Goal: Information Seeking & Learning: Learn about a topic

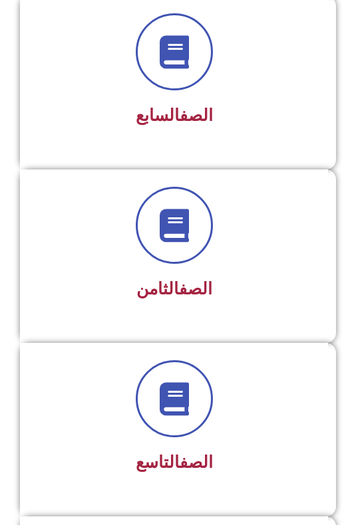
scroll to position [1348, 0]
click at [251, 433] on div at bounding box center [173, 398] width 273 height 77
click at [235, 446] on div "الصف التاسع" at bounding box center [173, 419] width 273 height 119
click at [203, 435] on div at bounding box center [173, 398] width 273 height 77
click at [183, 427] on span at bounding box center [174, 398] width 77 height 77
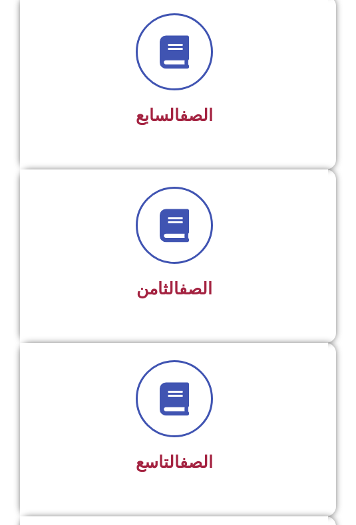
click at [182, 411] on icon at bounding box center [173, 398] width 33 height 33
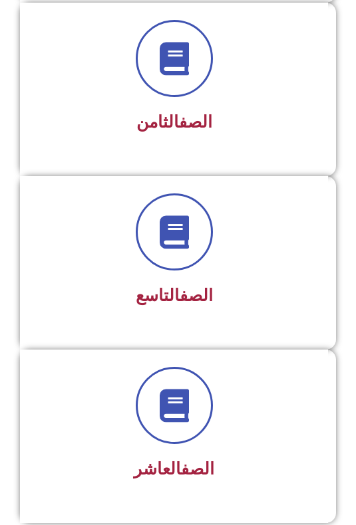
scroll to position [1515, 0]
click at [239, 241] on div at bounding box center [173, 231] width 273 height 77
click at [197, 258] on span at bounding box center [174, 231] width 77 height 77
click at [173, 268] on span at bounding box center [174, 231] width 77 height 77
click at [177, 256] on span at bounding box center [174, 231] width 77 height 77
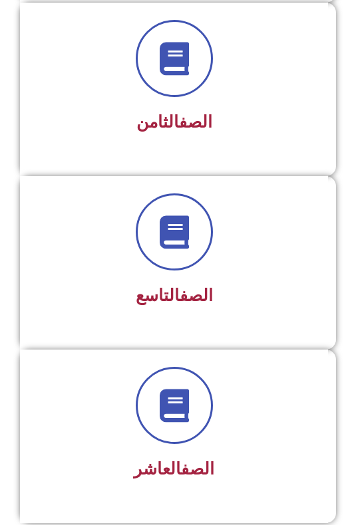
scroll to position [1508, 0]
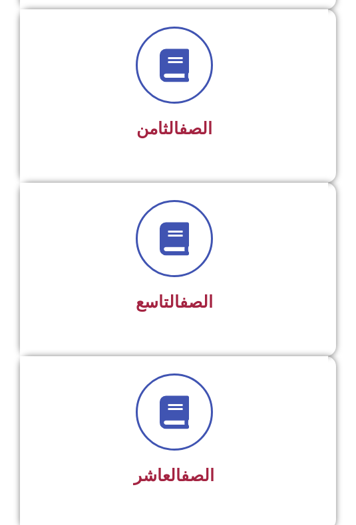
click at [191, 258] on span at bounding box center [174, 238] width 77 height 77
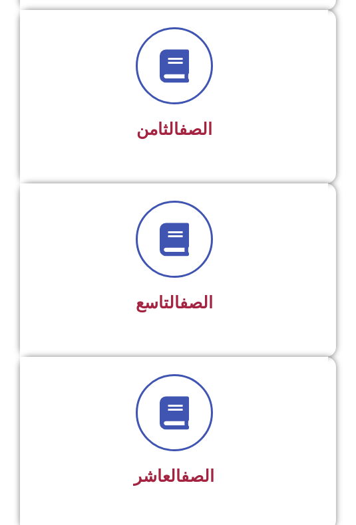
click at [201, 271] on div at bounding box center [173, 239] width 273 height 77
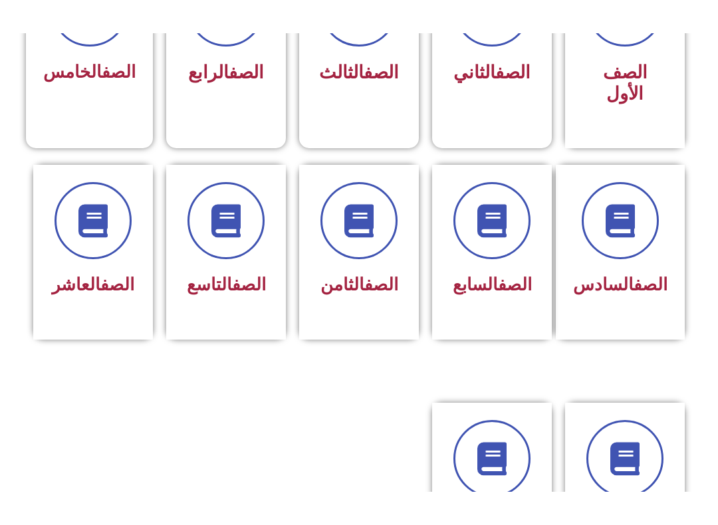
scroll to position [419, 0]
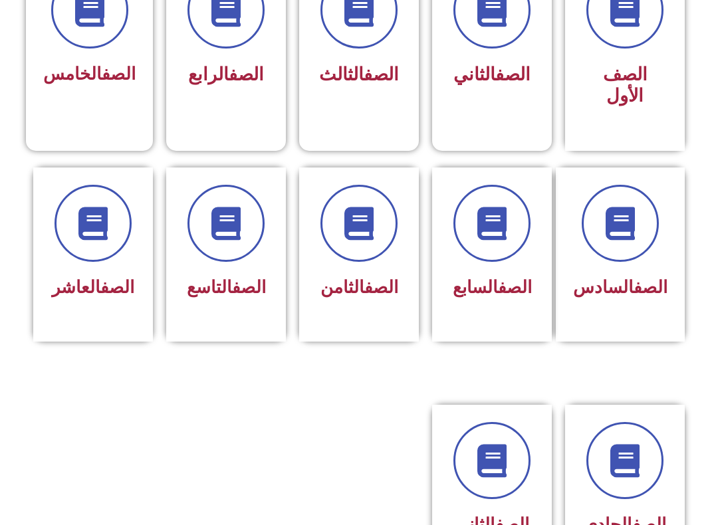
click at [232, 290] on link "الصف" at bounding box center [249, 287] width 34 height 20
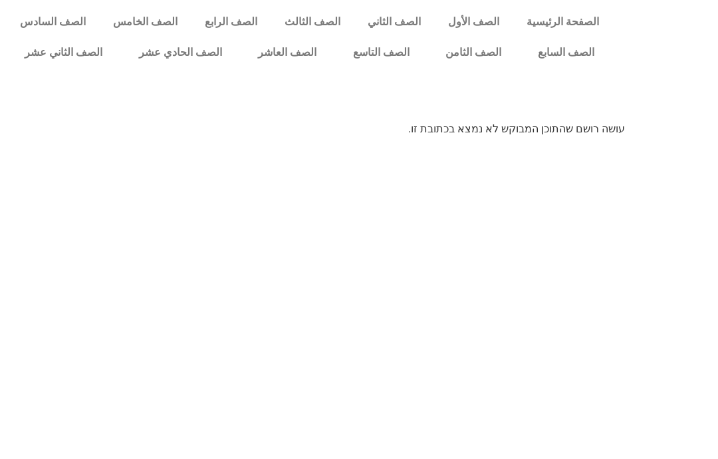
click at [534, 134] on p "עושה רושם שהתוכן המבוקש לא נמצא בכתובת זו." at bounding box center [359, 129] width 532 height 16
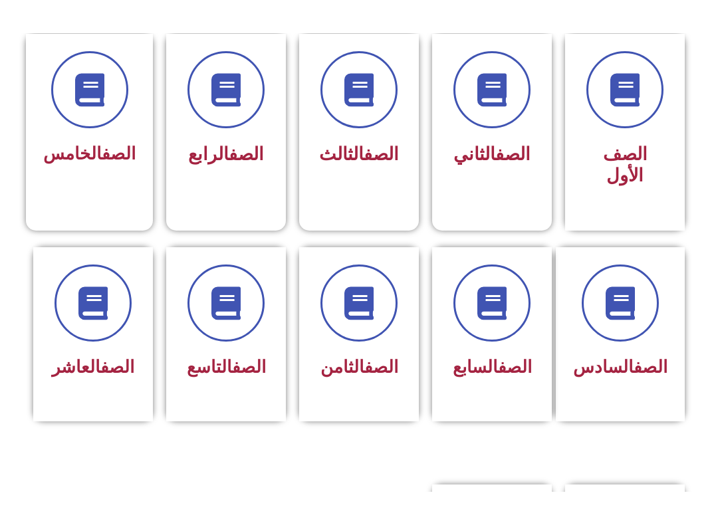
scroll to position [395, 0]
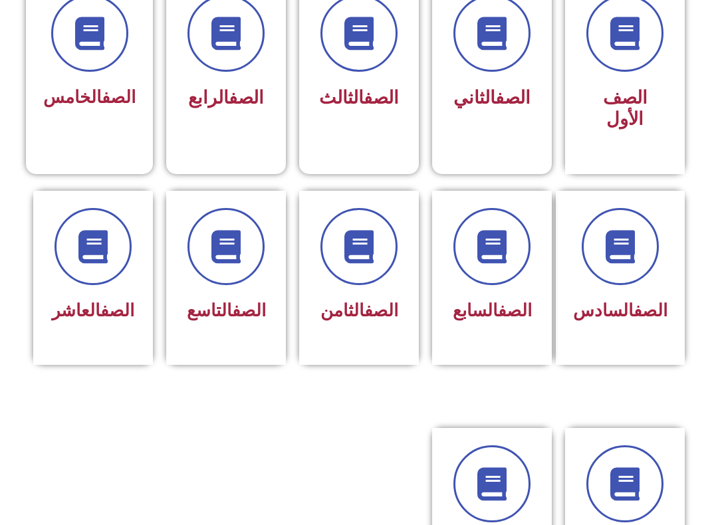
click at [245, 306] on link "الصف" at bounding box center [249, 310] width 34 height 20
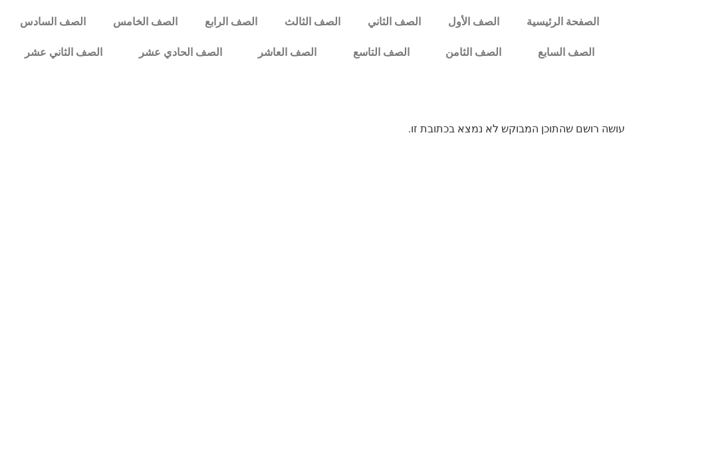
click at [393, 45] on link "الصف التاسع" at bounding box center [380, 52] width 93 height 31
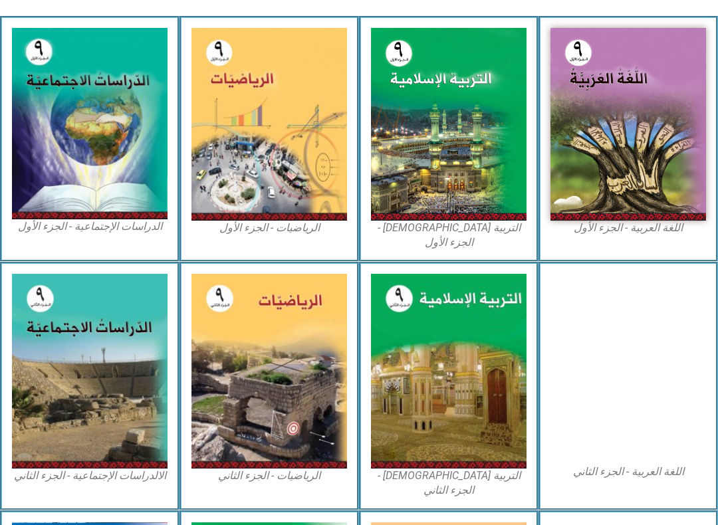
scroll to position [362, 0]
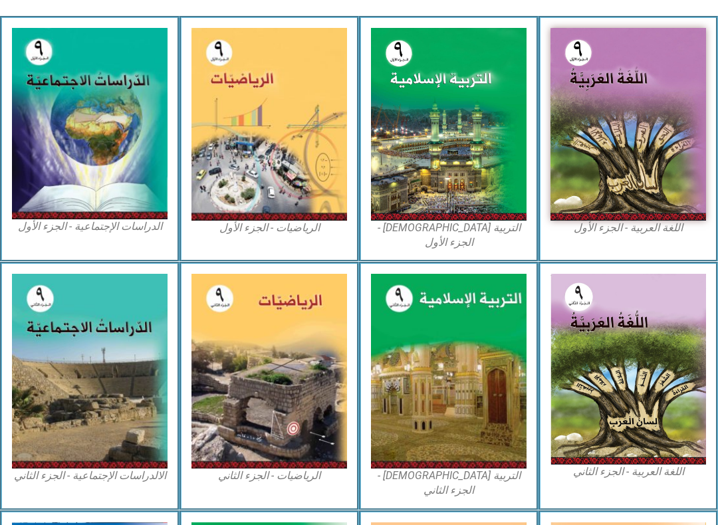
click at [302, 166] on img at bounding box center [268, 124] width 155 height 193
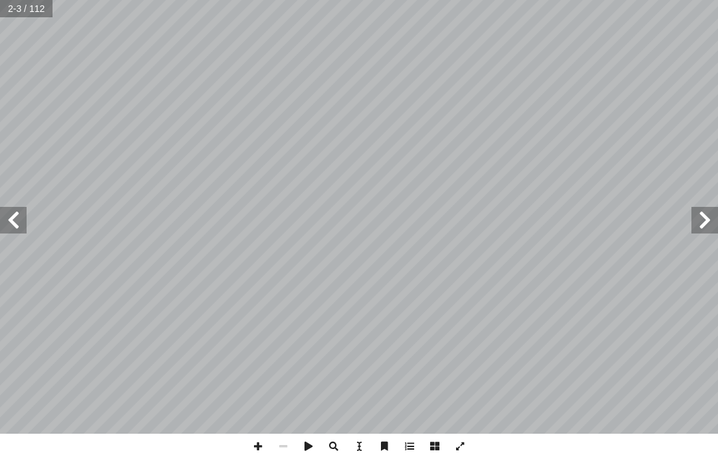
click at [19, 214] on span at bounding box center [13, 220] width 27 height 27
click at [15, 221] on span at bounding box center [13, 220] width 27 height 27
click at [21, 209] on span at bounding box center [13, 220] width 27 height 27
click at [13, 207] on span at bounding box center [13, 220] width 27 height 27
click at [12, 211] on span at bounding box center [13, 220] width 27 height 27
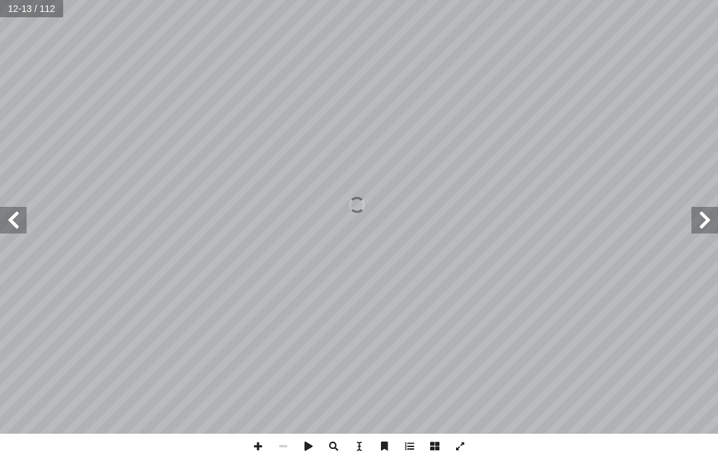
click at [9, 211] on span at bounding box center [13, 220] width 27 height 27
click at [716, 217] on span at bounding box center [704, 220] width 27 height 27
click at [8, 209] on span at bounding box center [13, 220] width 27 height 27
click at [710, 233] on span at bounding box center [704, 220] width 27 height 27
click at [703, 232] on span at bounding box center [704, 220] width 27 height 27
